Goal: Transaction & Acquisition: Download file/media

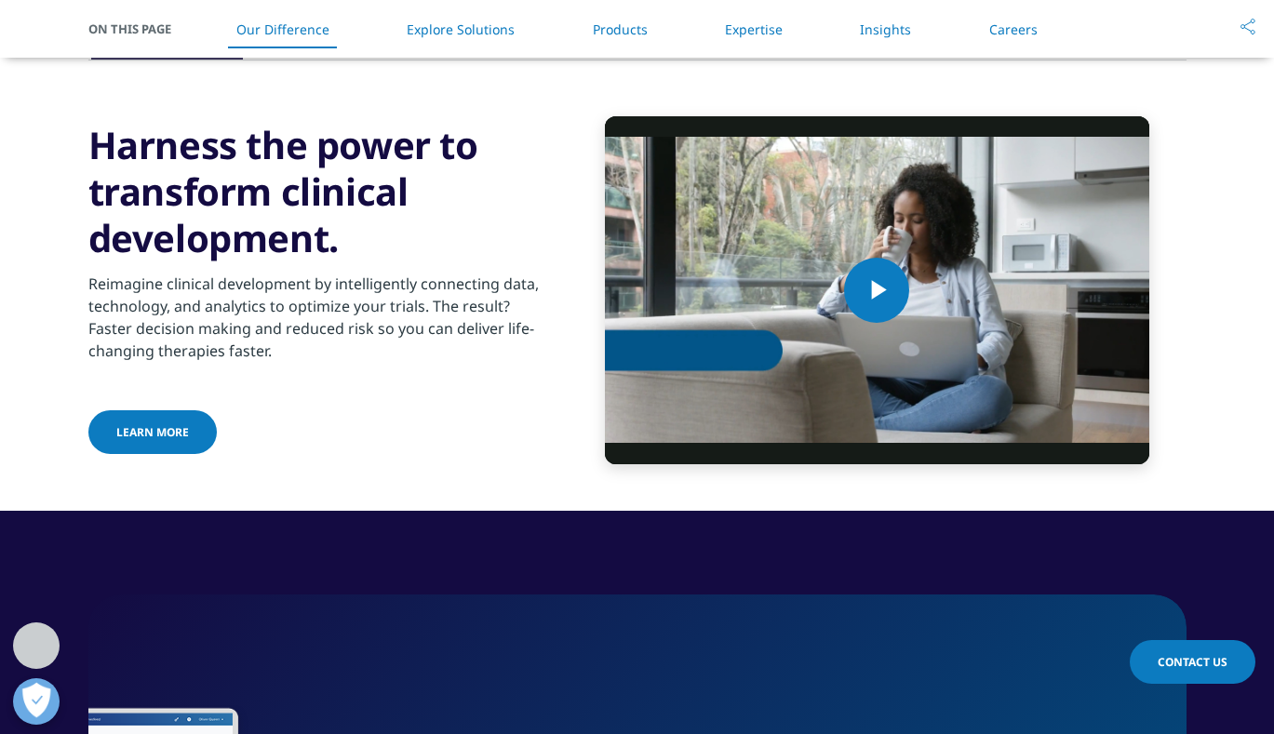
scroll to position [1919, 0]
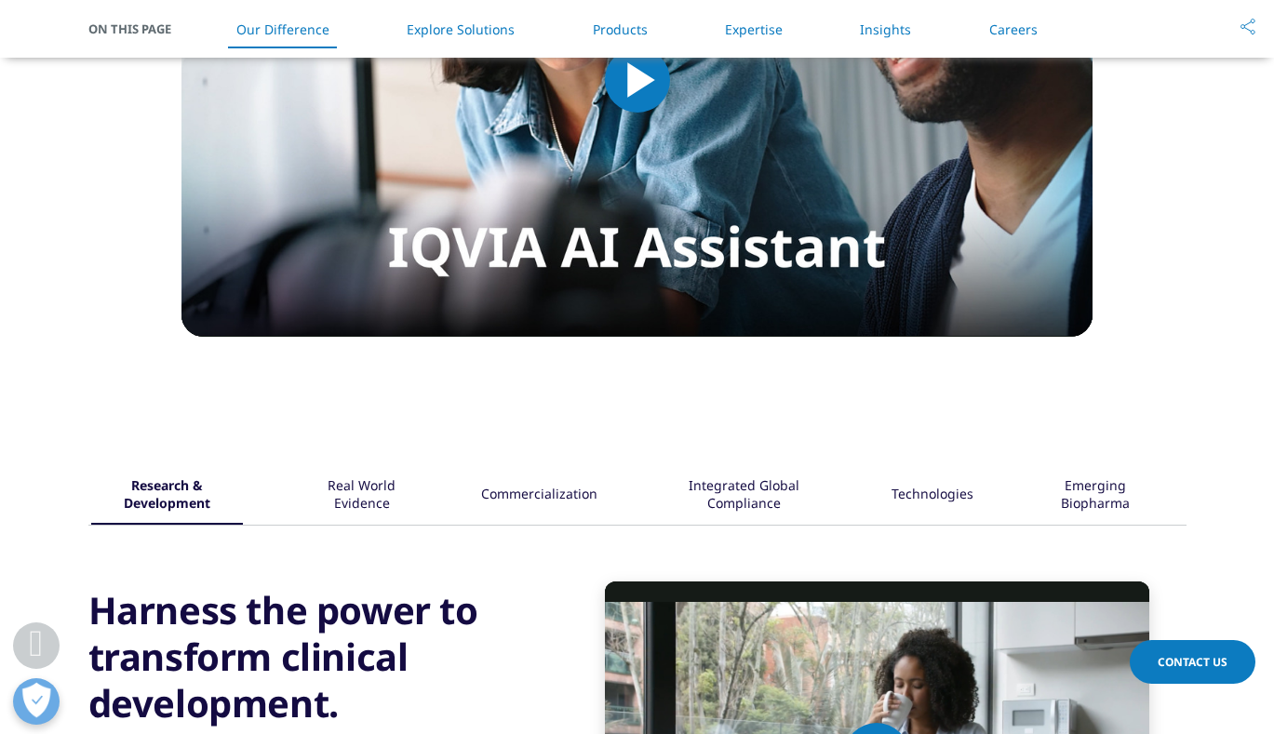
click at [627, 45] on li "Products" at bounding box center [620, 29] width 92 height 55
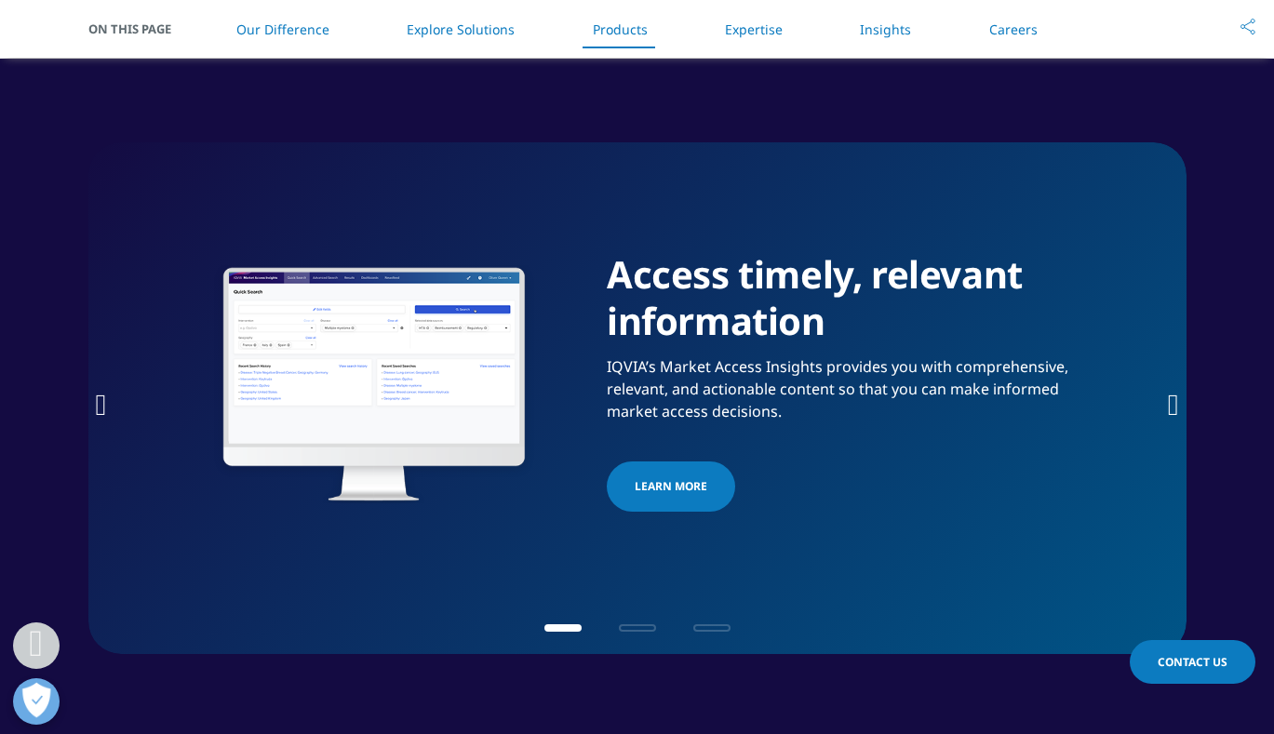
scroll to position [2838, 0]
click at [1162, 397] on div "Access timely, relevant information IQVIA’s Market Access Insights provides you…" at bounding box center [637, 397] width 1098 height 512
click at [1168, 404] on icon "Next slide" at bounding box center [1173, 404] width 11 height 30
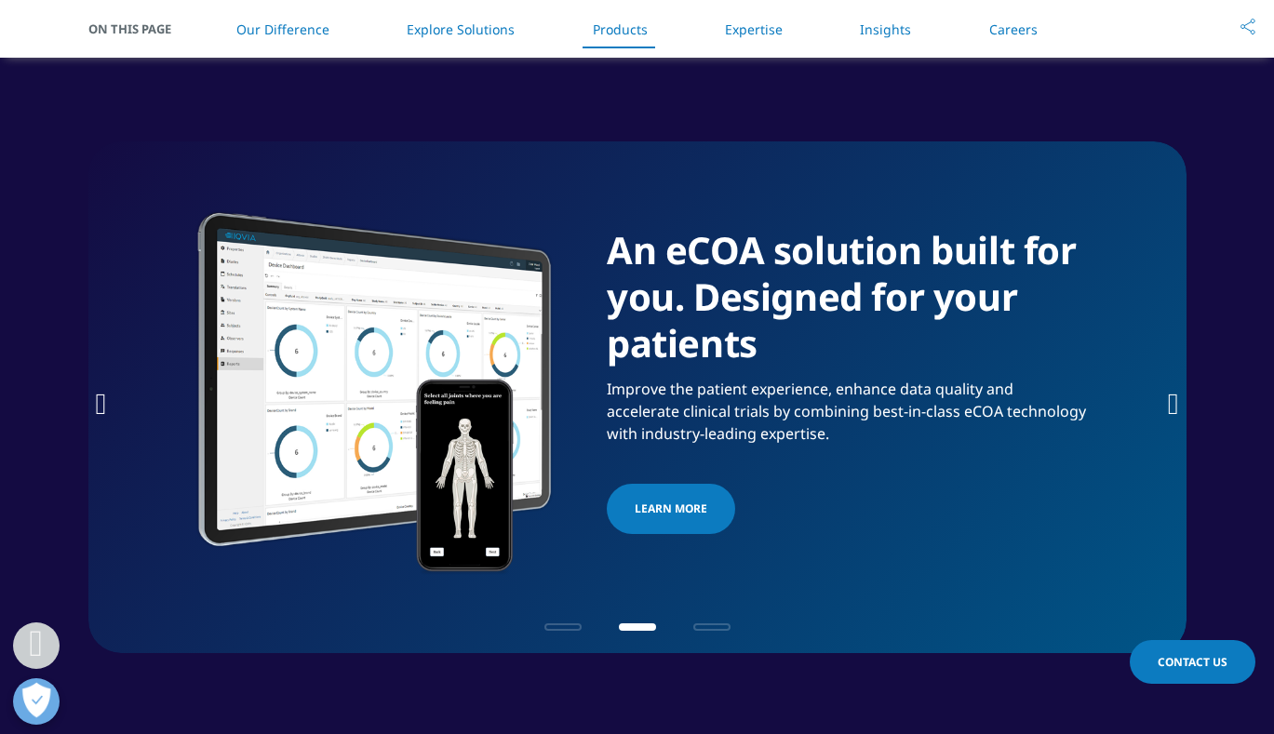
click at [1168, 404] on icon "Next slide" at bounding box center [1173, 404] width 11 height 30
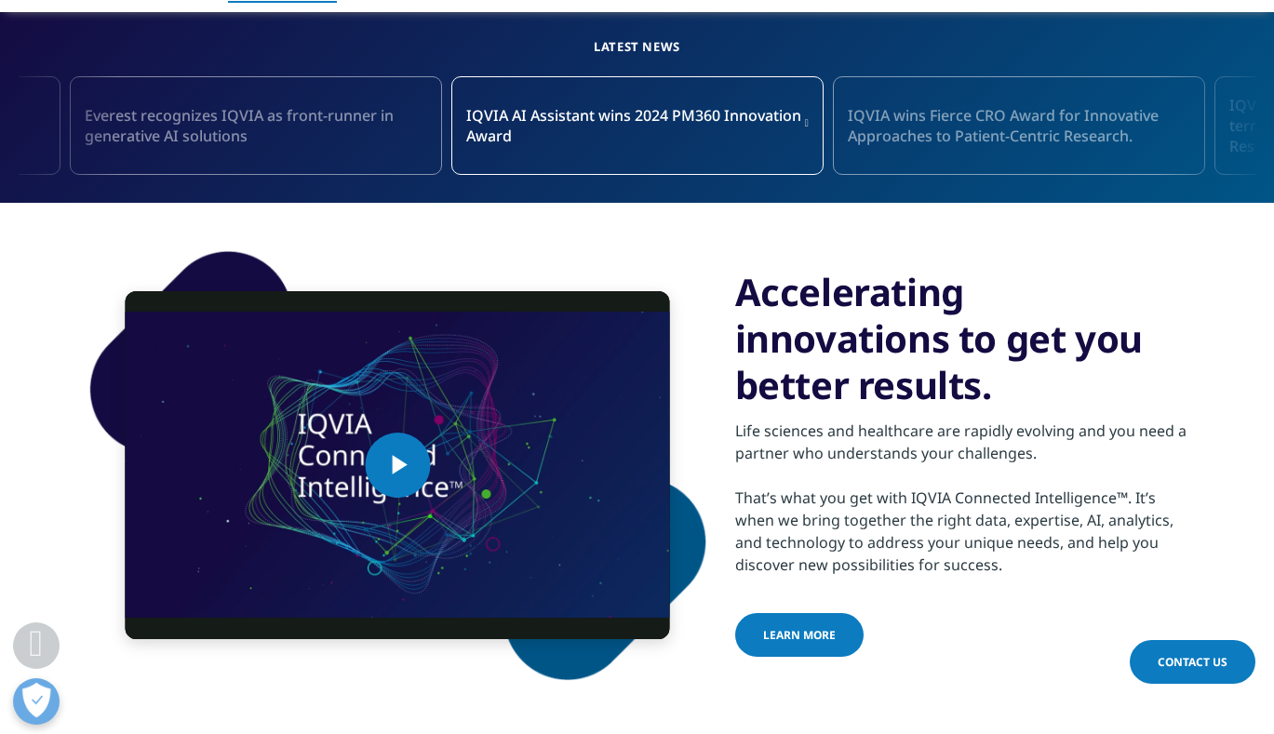
scroll to position [511, 0]
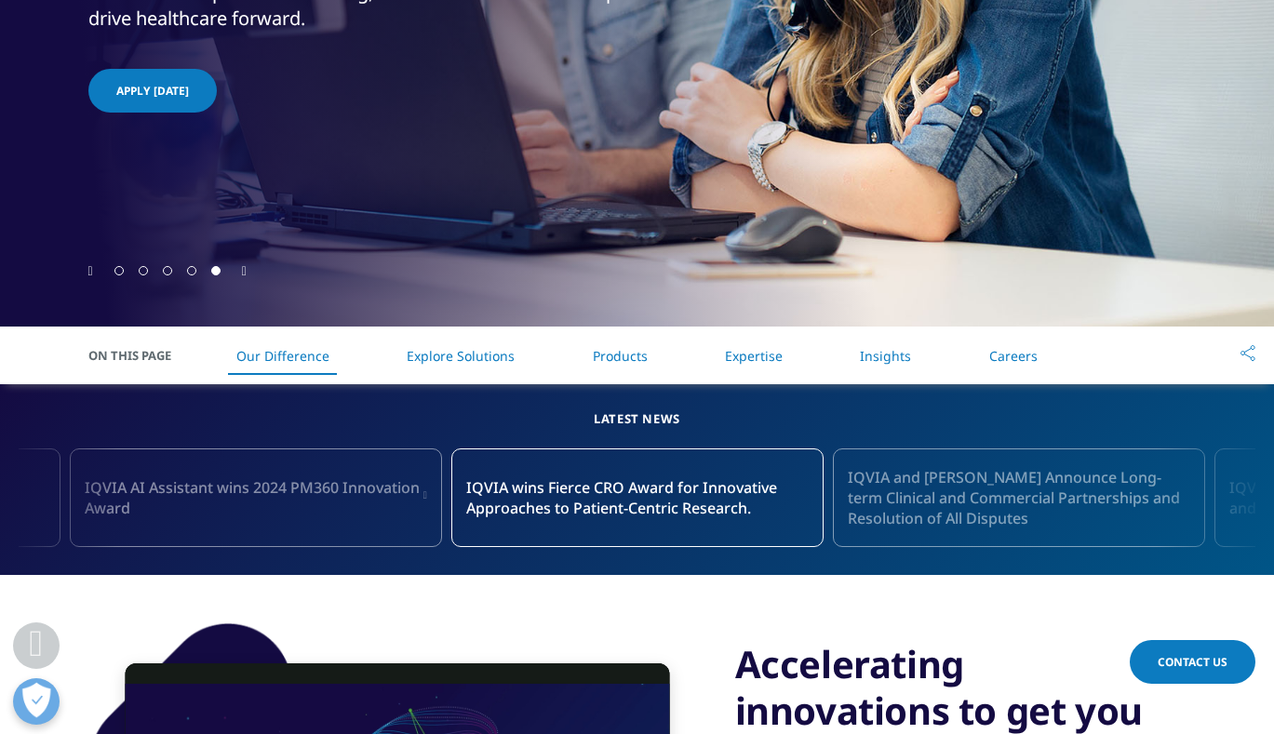
click at [498, 356] on link "Explore Solutions" at bounding box center [461, 356] width 108 height 18
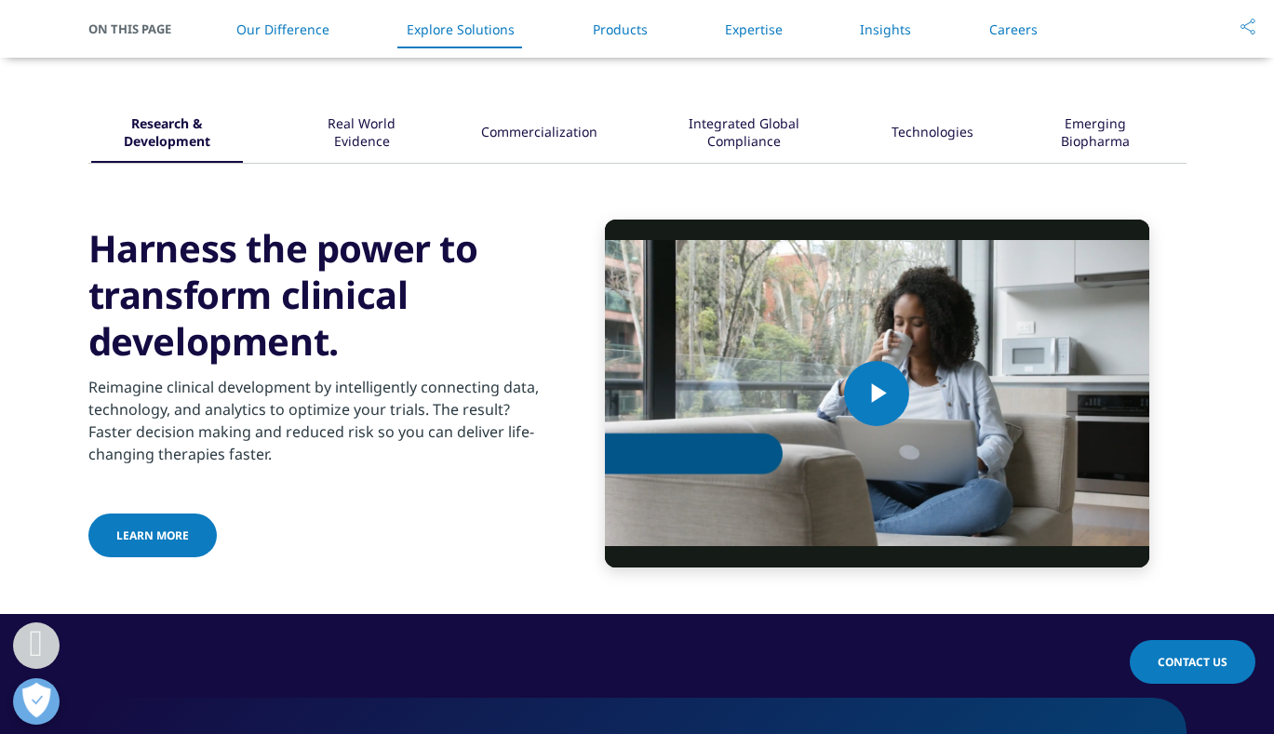
scroll to position [2282, 0]
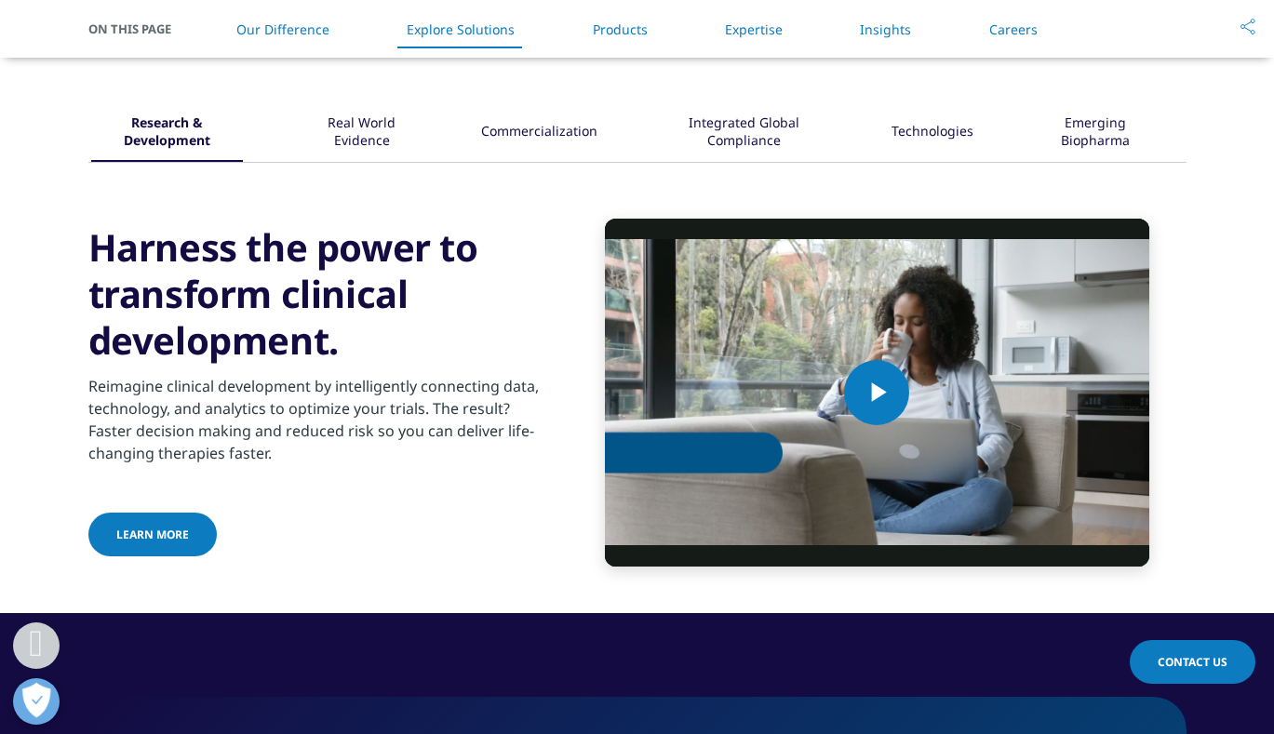
click at [530, 151] on div "Commercialization" at bounding box center [539, 133] width 116 height 58
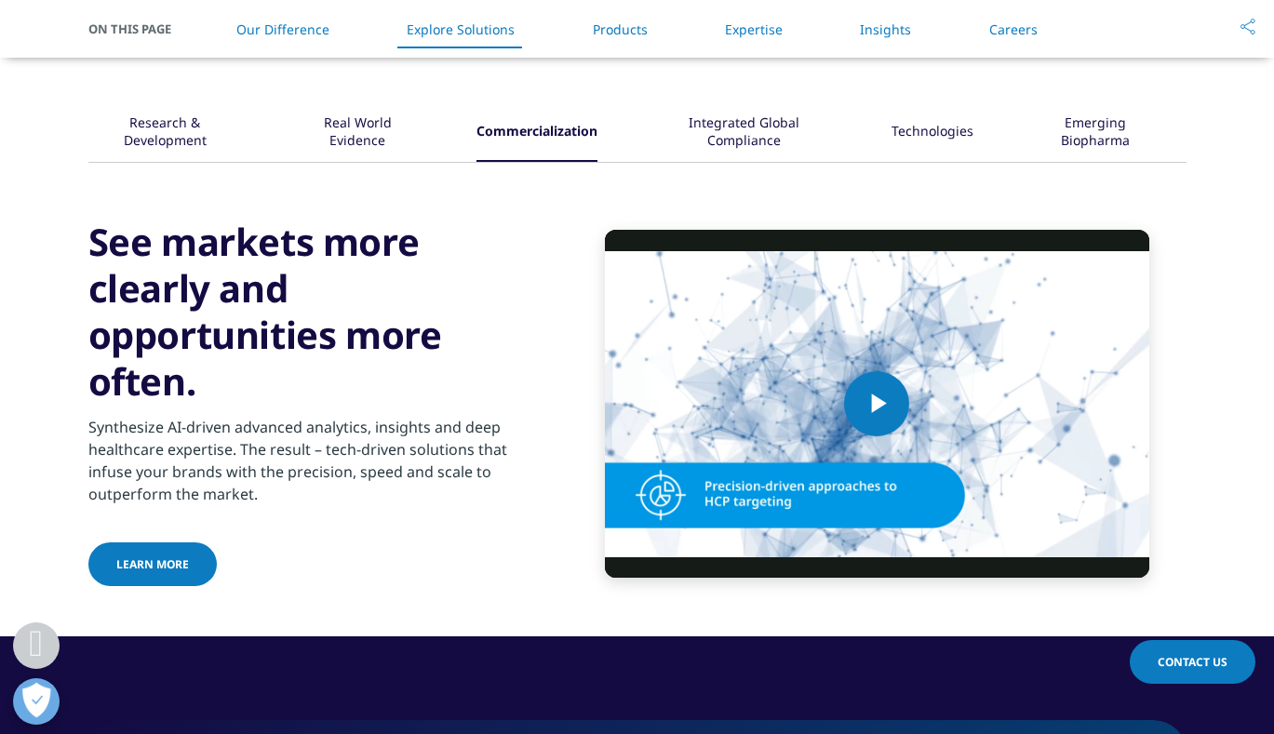
click at [931, 128] on div "Technologies" at bounding box center [933, 133] width 82 height 58
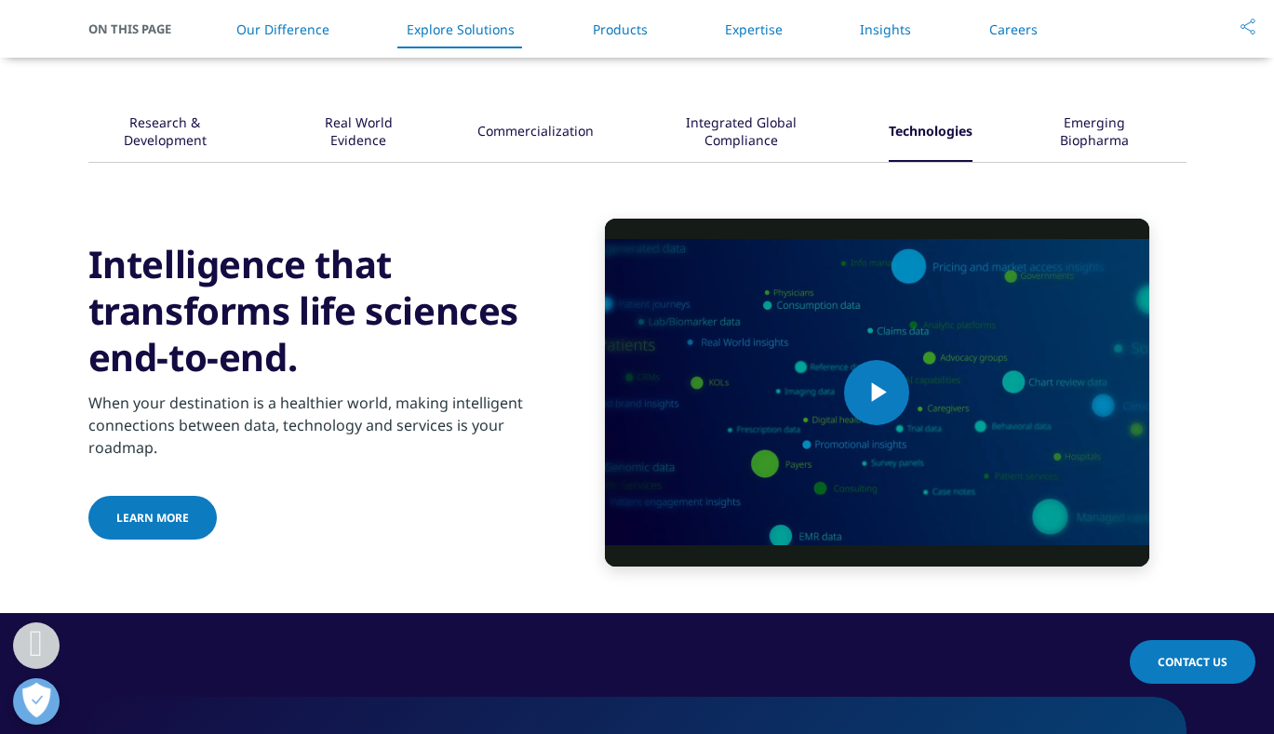
click at [162, 517] on span "Learn More" at bounding box center [152, 518] width 73 height 16
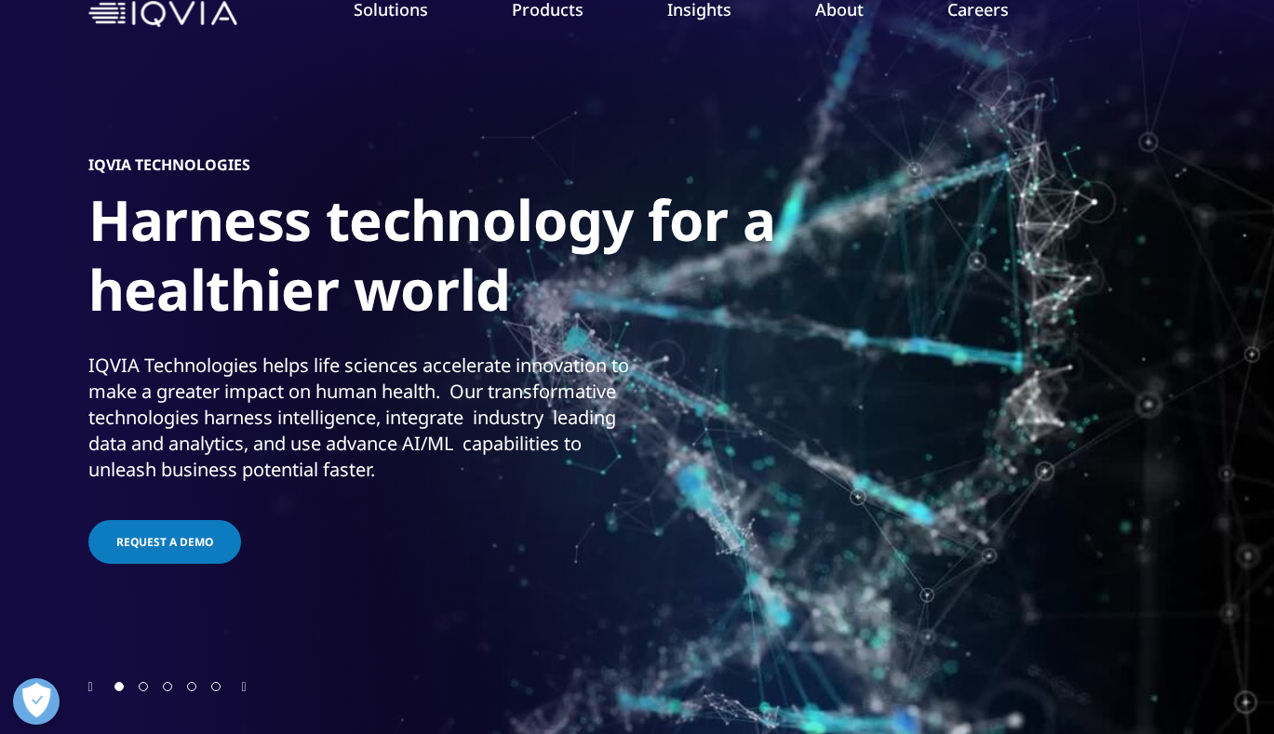
scroll to position [186, 0]
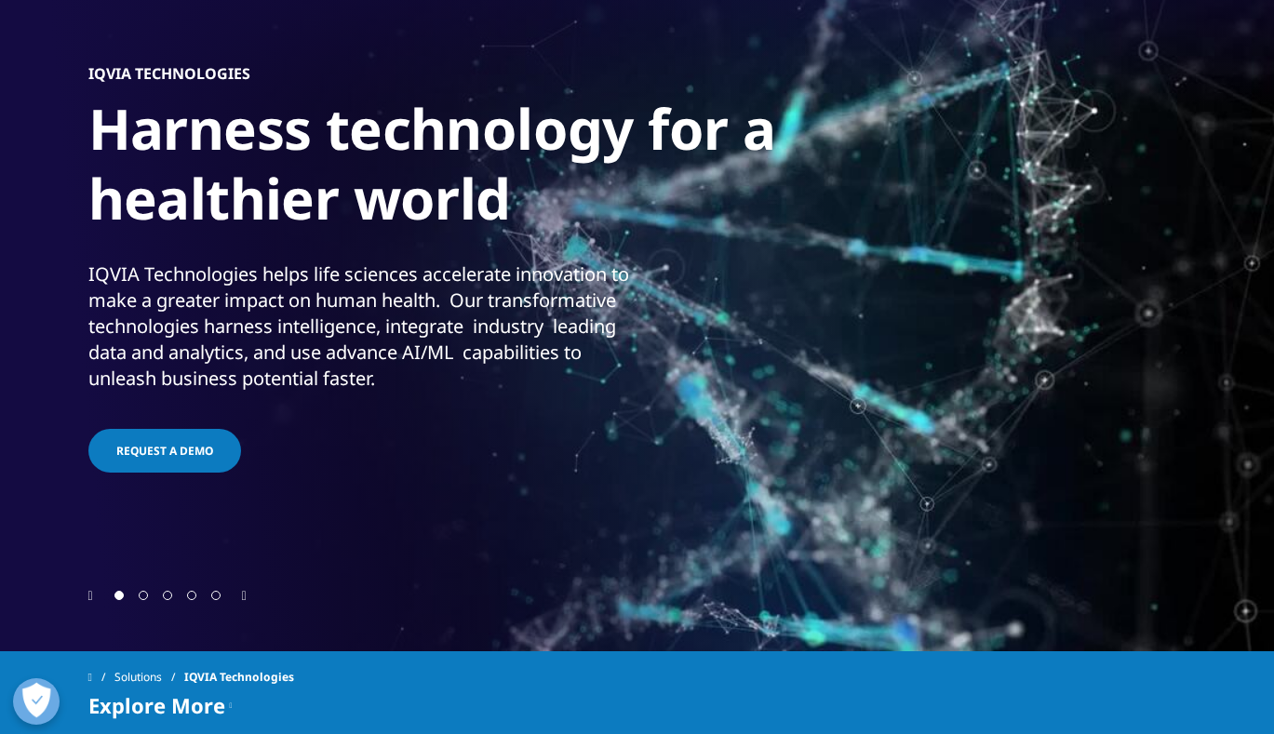
click at [245, 597] on icon "Next slide" at bounding box center [244, 596] width 5 height 13
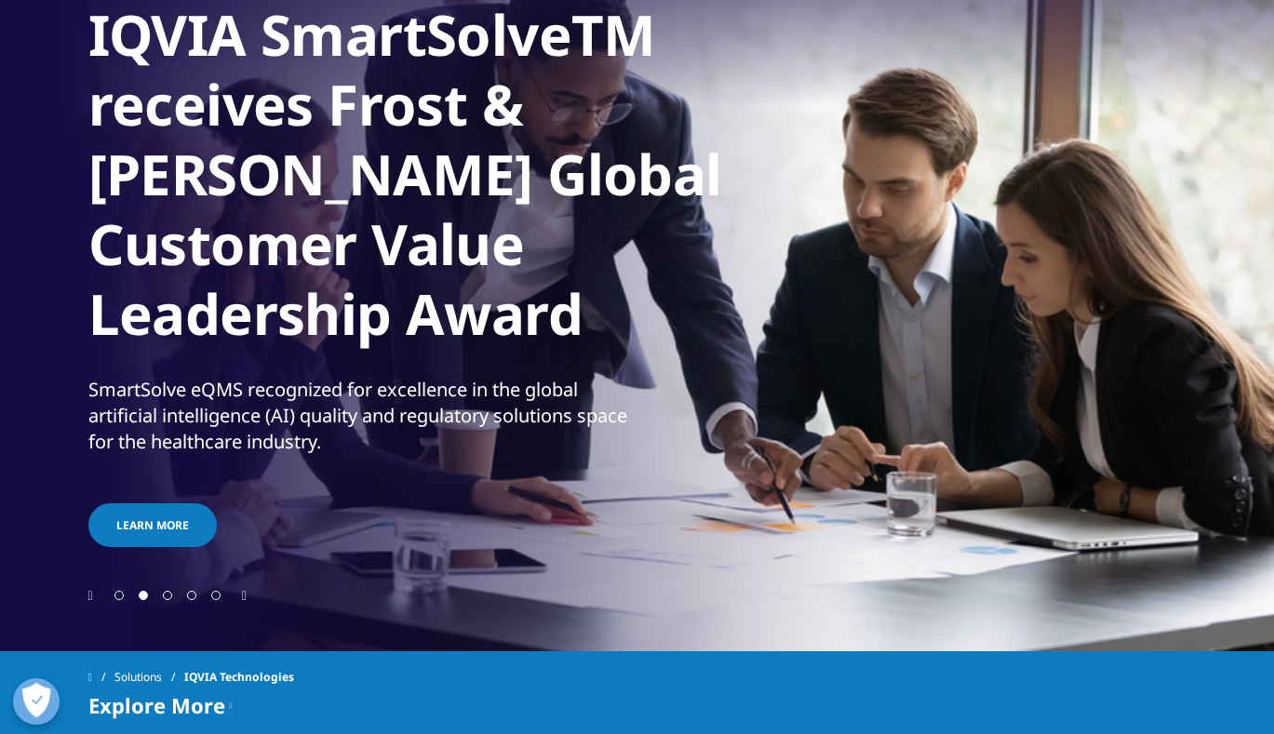
click at [245, 597] on icon "Next slide" at bounding box center [244, 596] width 5 height 13
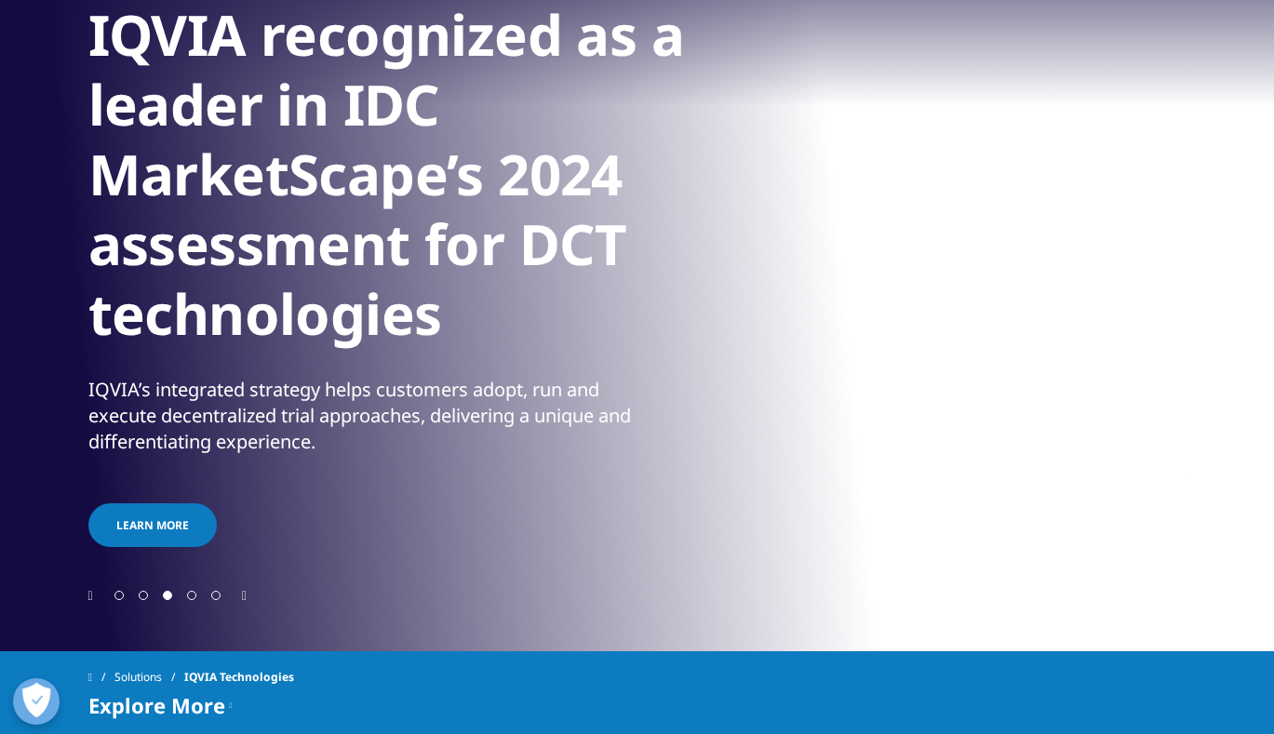
click at [245, 597] on icon "Next slide" at bounding box center [244, 596] width 5 height 13
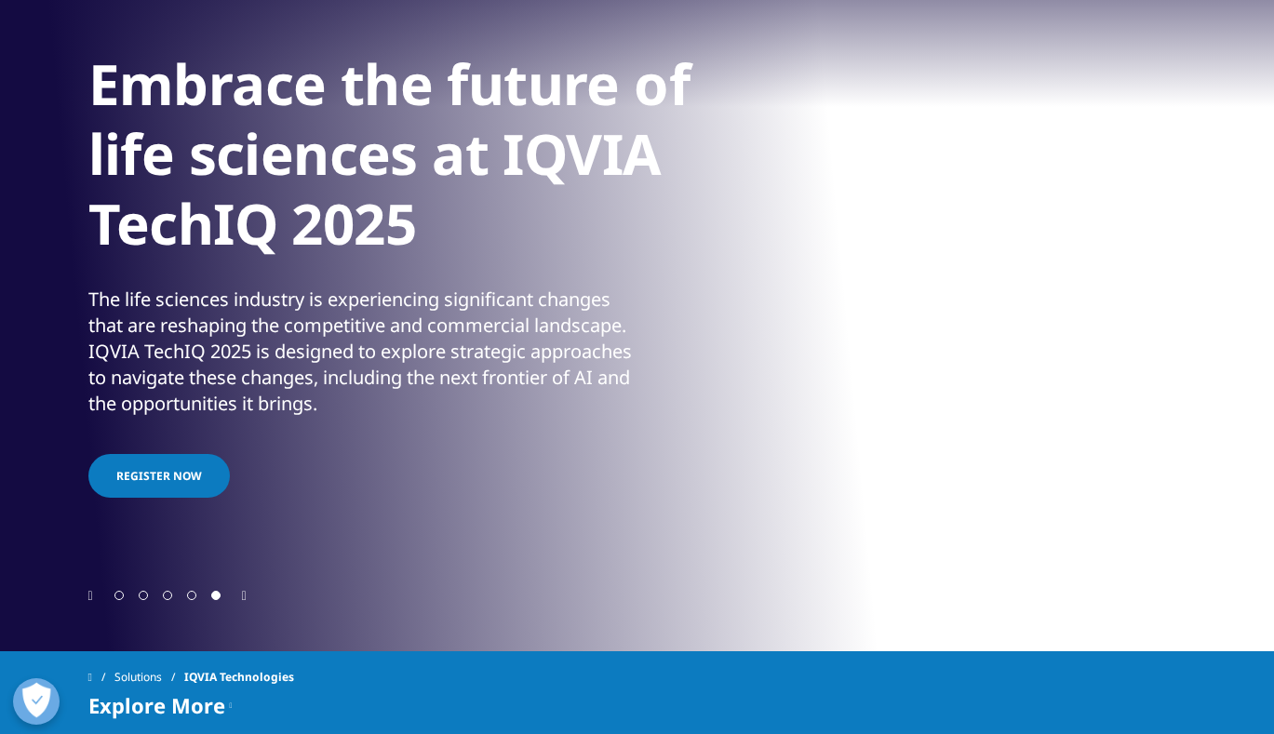
click at [245, 597] on icon "Next slide" at bounding box center [244, 596] width 5 height 13
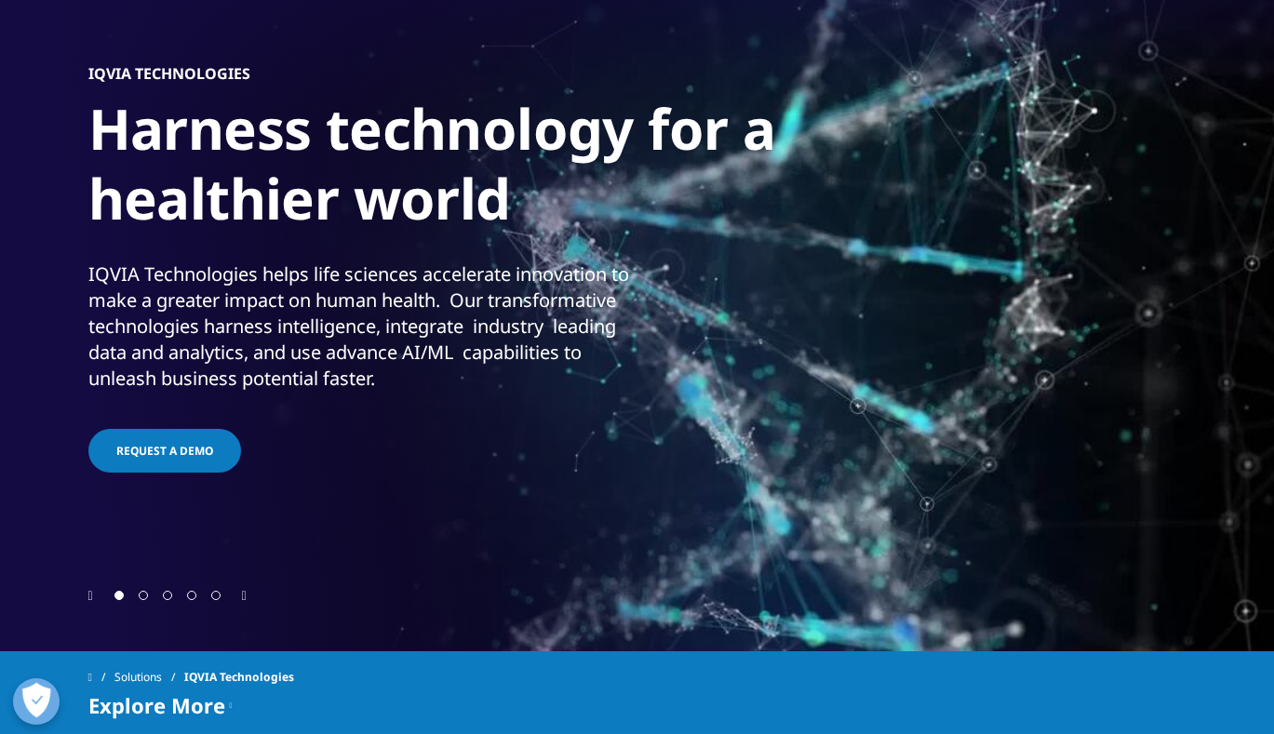
click at [245, 597] on icon "Next slide" at bounding box center [244, 596] width 5 height 13
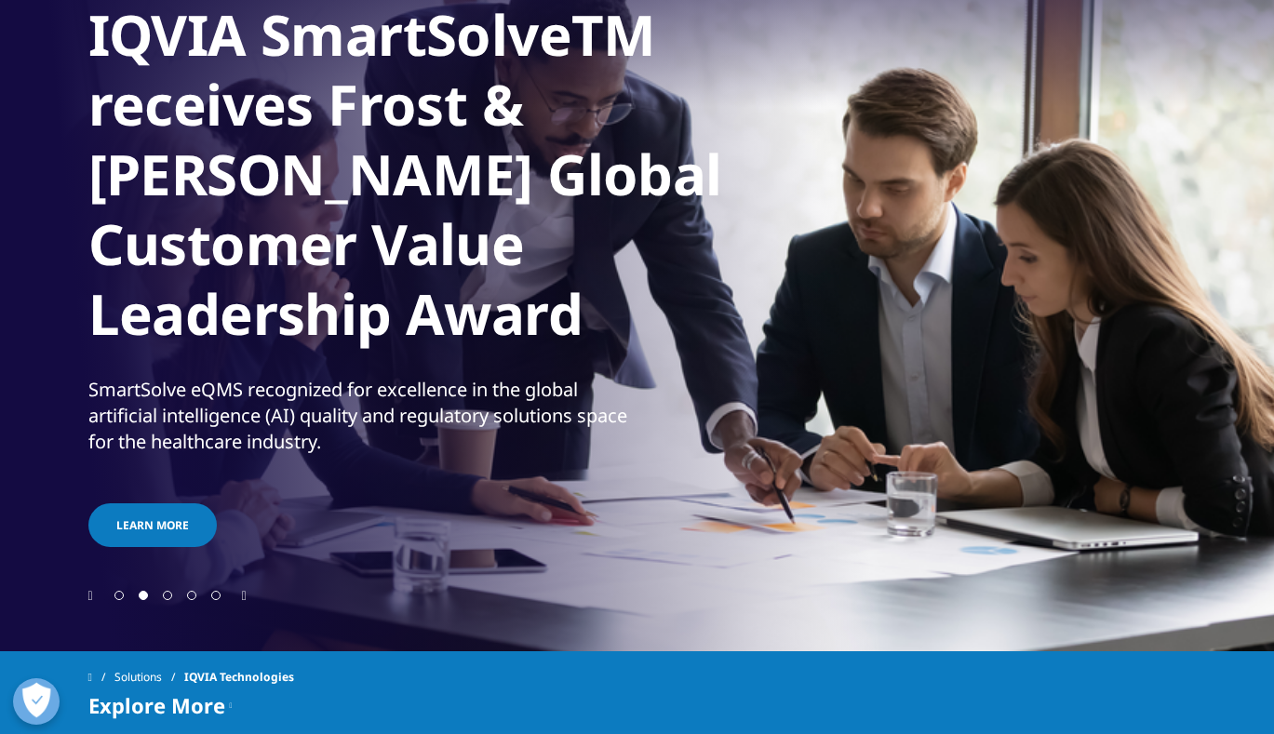
click at [245, 597] on icon "Next slide" at bounding box center [244, 596] width 5 height 13
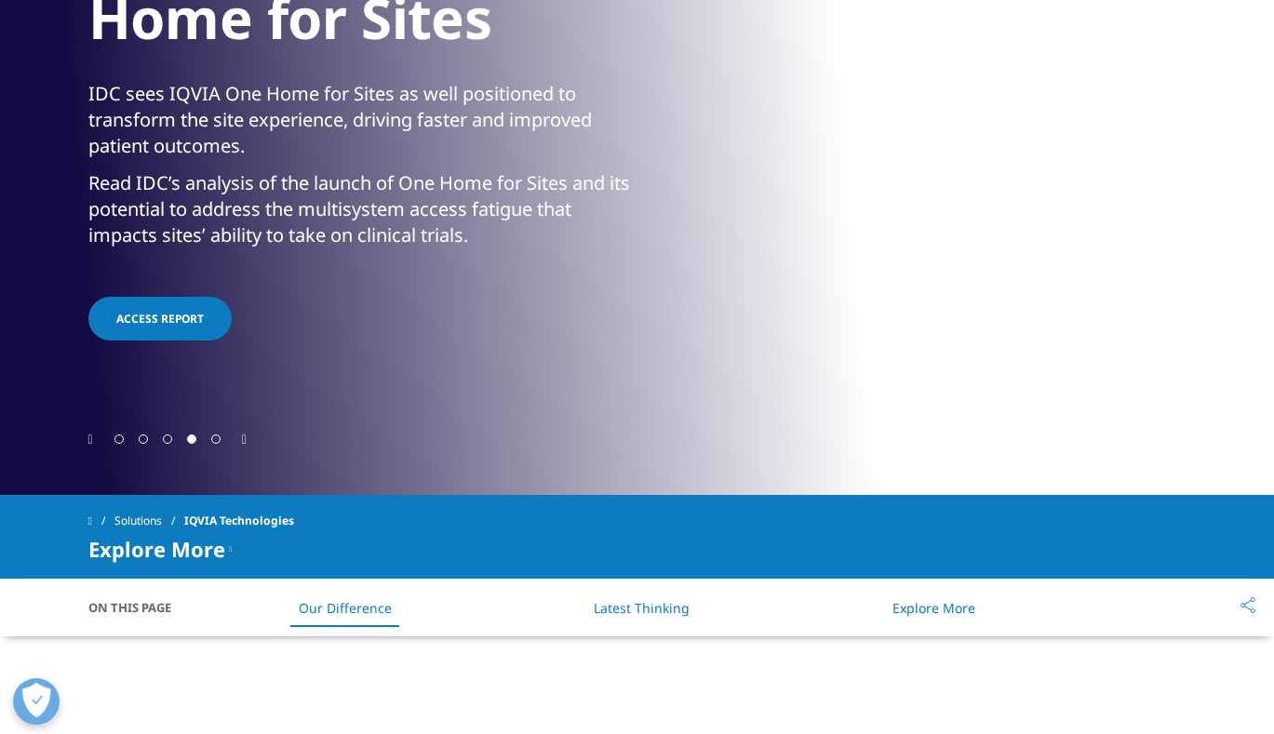
scroll to position [93, 0]
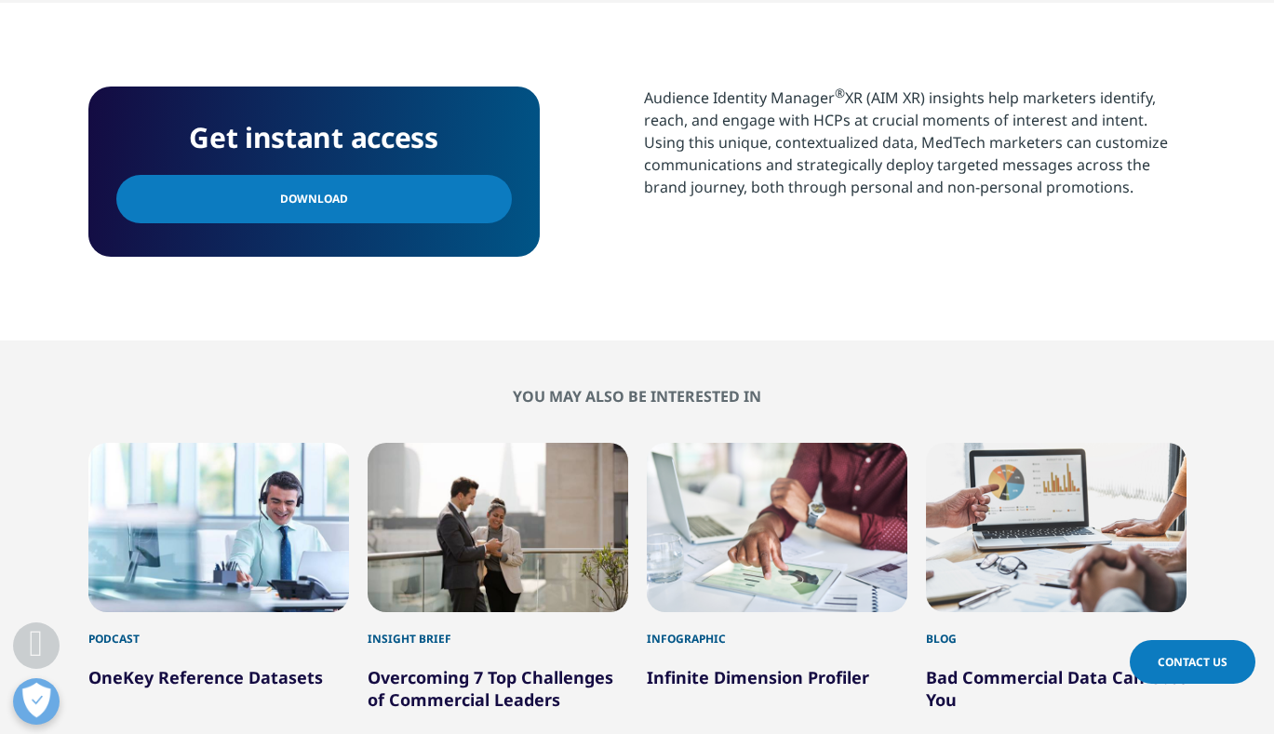
scroll to position [931, 0]
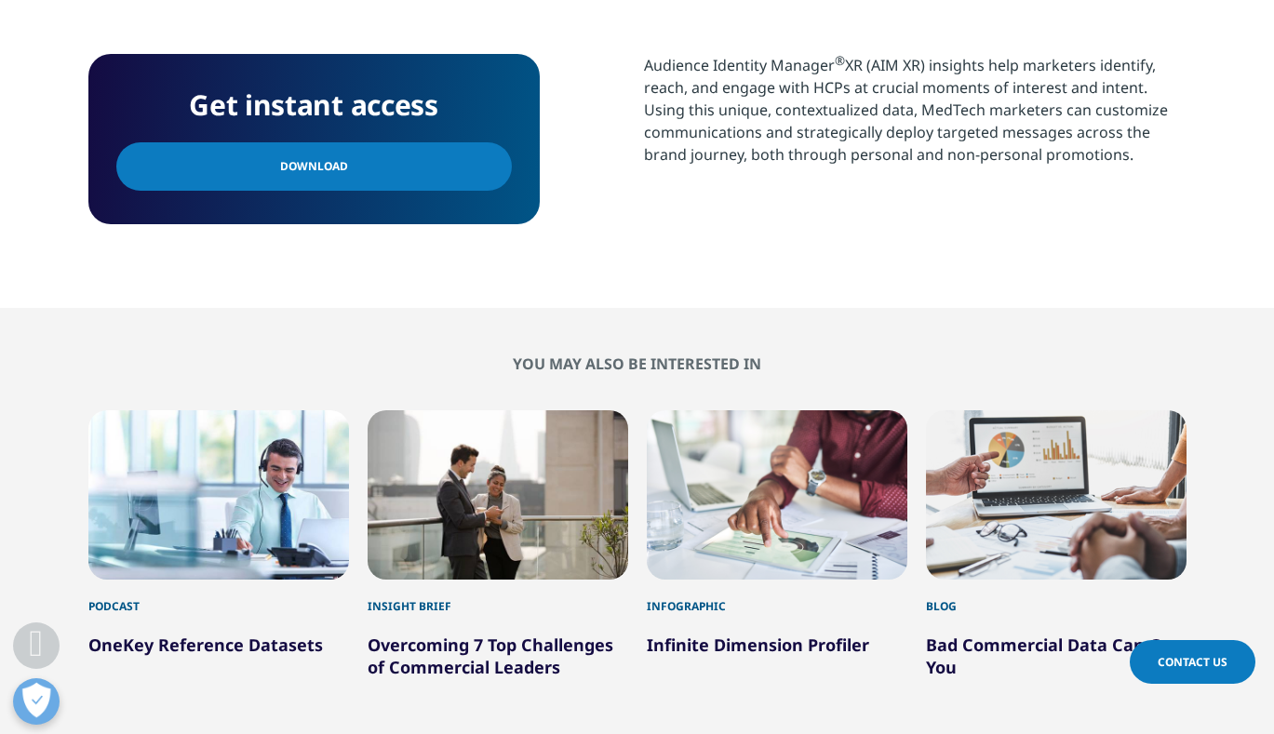
click at [334, 158] on span "Download" at bounding box center [314, 166] width 68 height 20
